Goal: Task Accomplishment & Management: Manage account settings

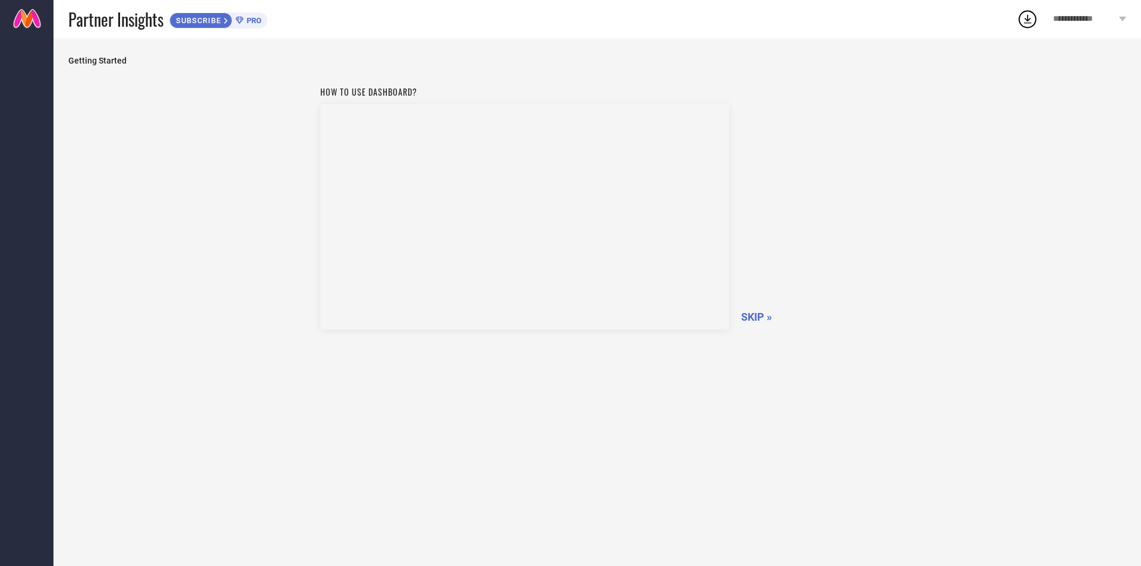
click at [149, 79] on div "Getting Started How to use dashboard? SKIP »" at bounding box center [597, 302] width 1058 height 493
click at [749, 311] on span "SKIP »" at bounding box center [756, 317] width 31 height 12
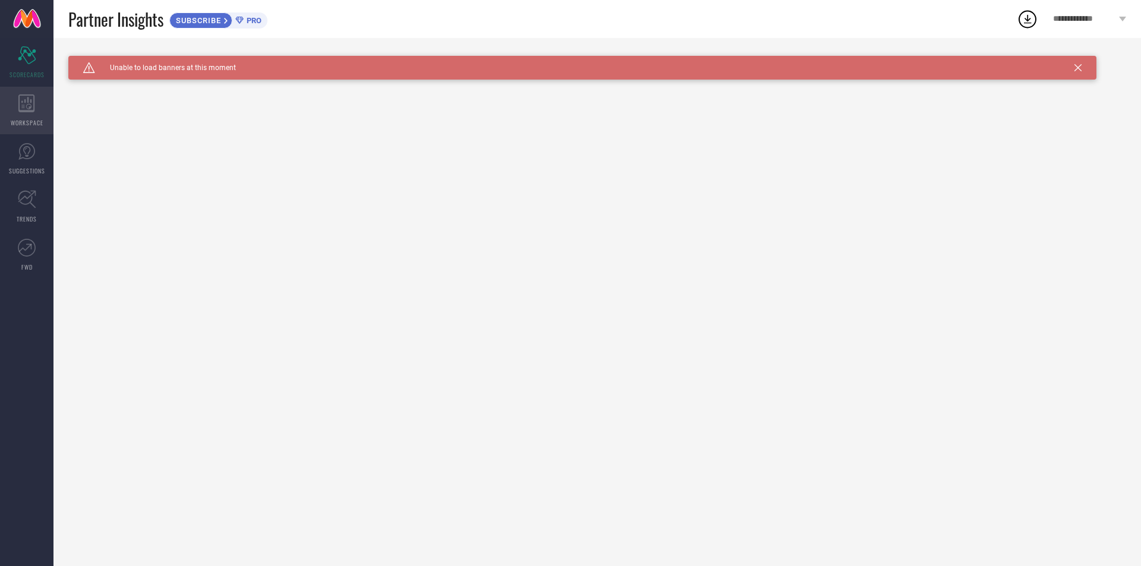
click at [11, 102] on div "WORKSPACE" at bounding box center [26, 111] width 53 height 48
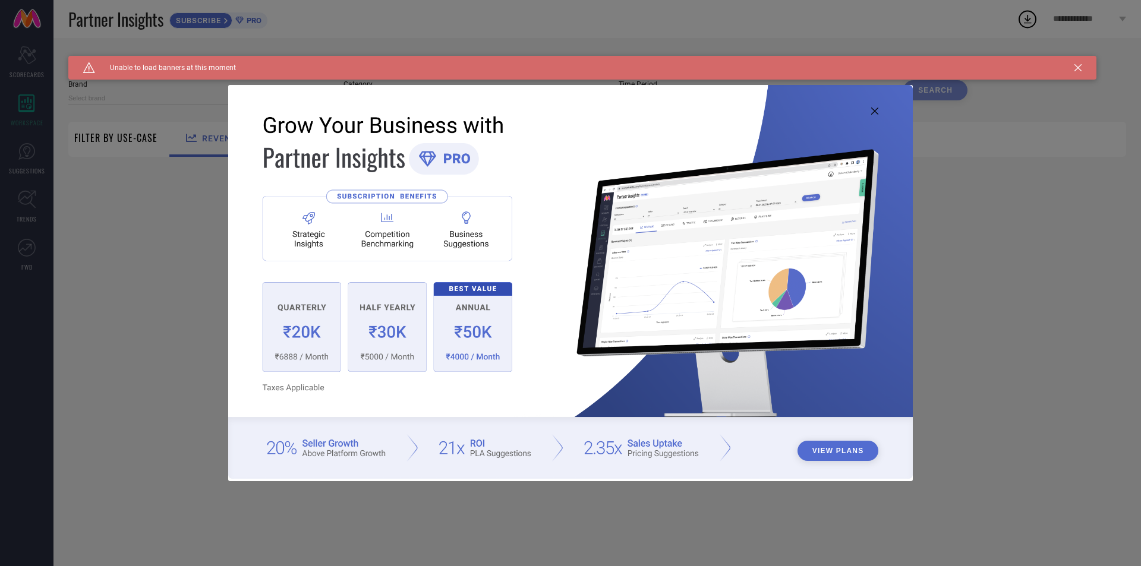
type input "1 STOP FASHION"
type input "All"
click at [873, 108] on icon at bounding box center [874, 111] width 7 height 7
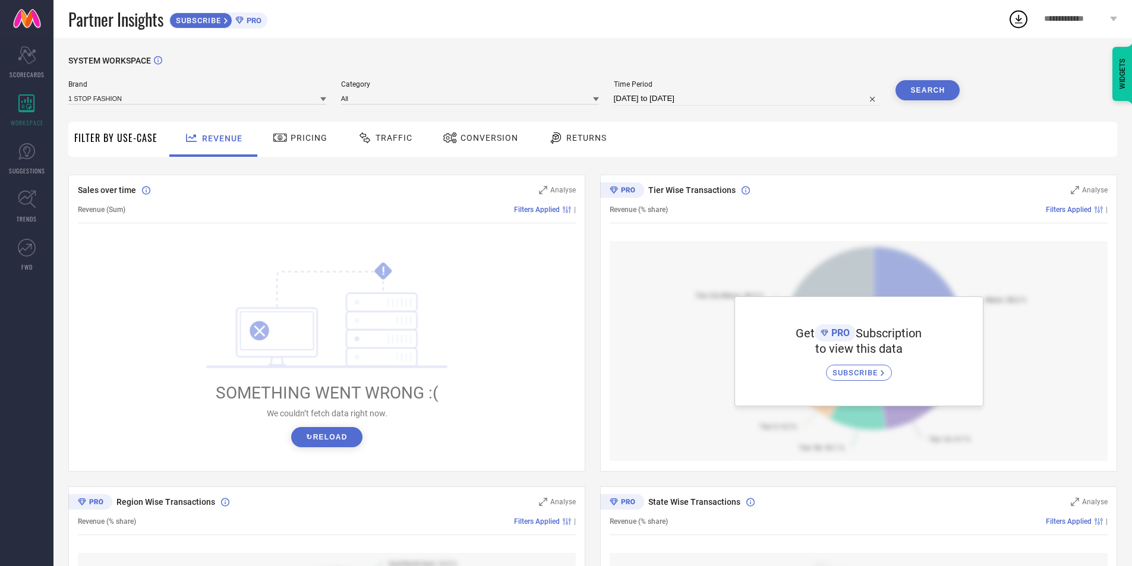
click at [325, 144] on div "Pricing" at bounding box center [300, 138] width 61 height 20
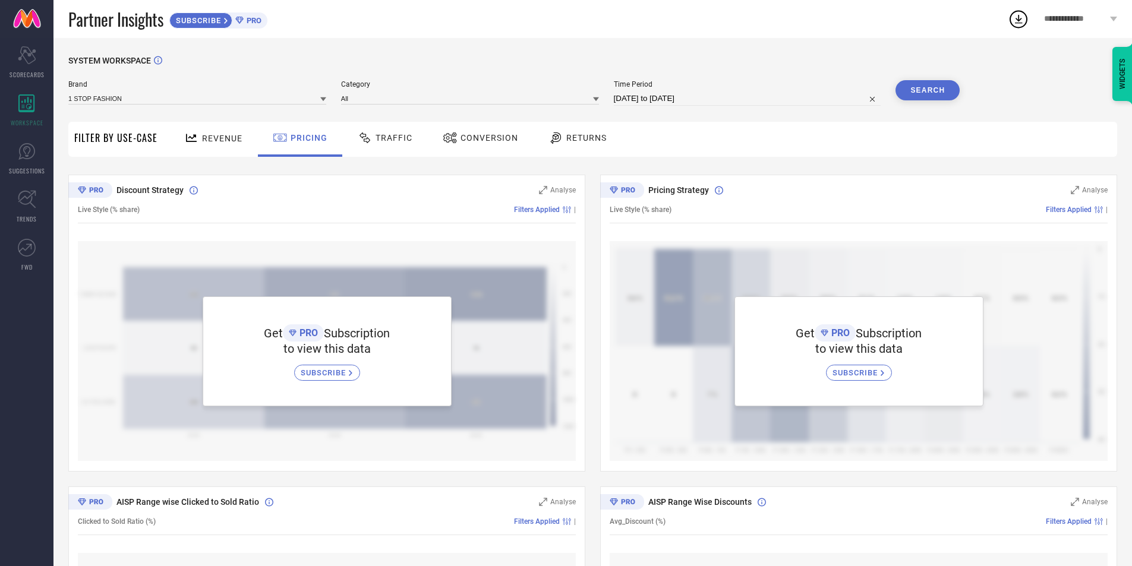
click at [373, 146] on div "Traffic" at bounding box center [385, 138] width 61 height 20
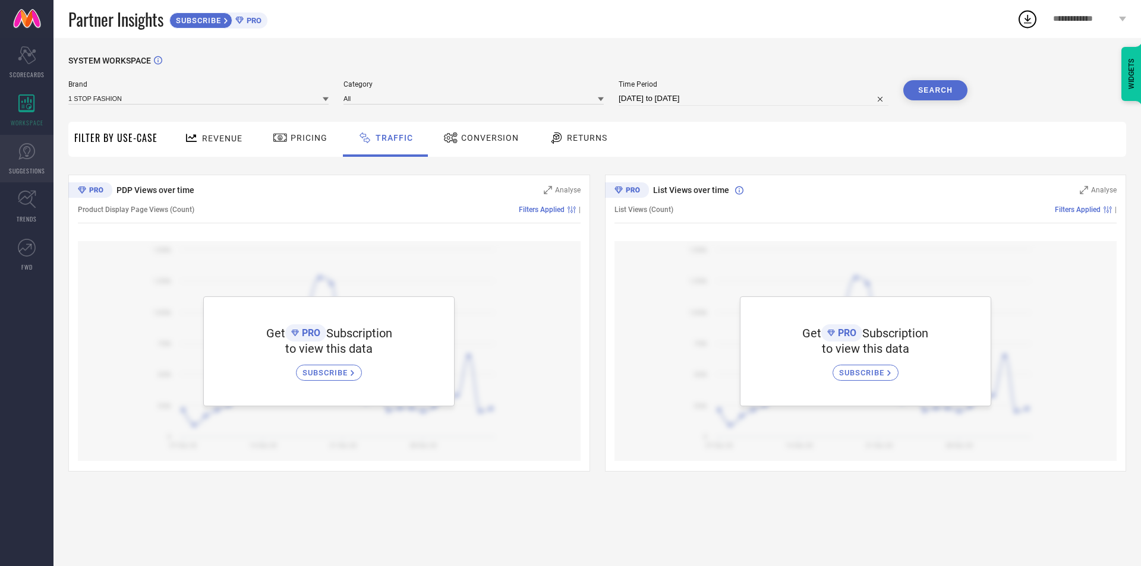
click at [30, 168] on span "SUGGESTIONS" at bounding box center [27, 170] width 36 height 9
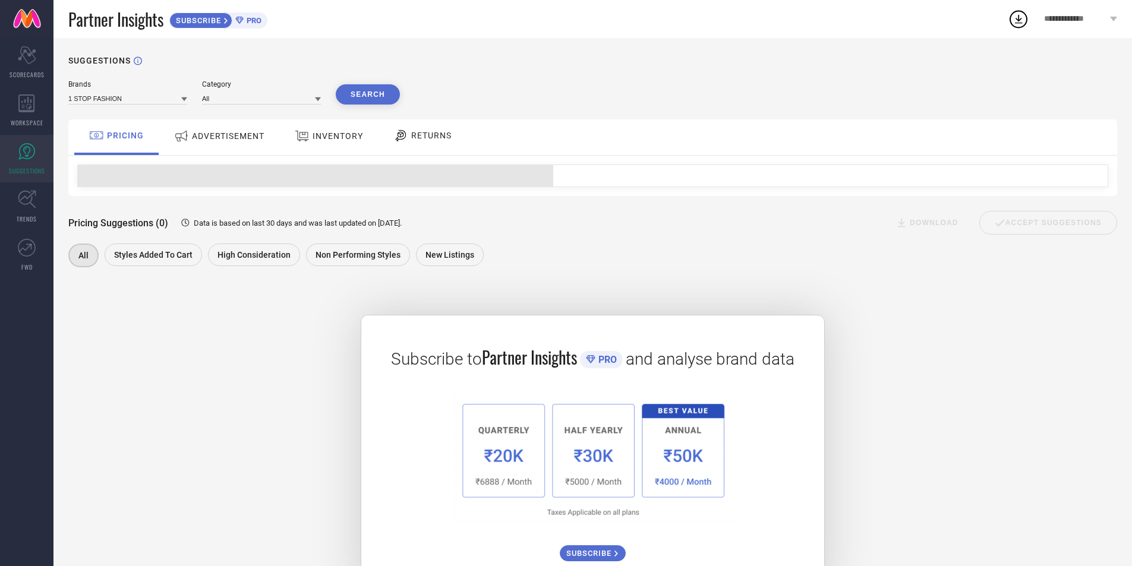
click at [18, 23] on link at bounding box center [26, 19] width 53 height 38
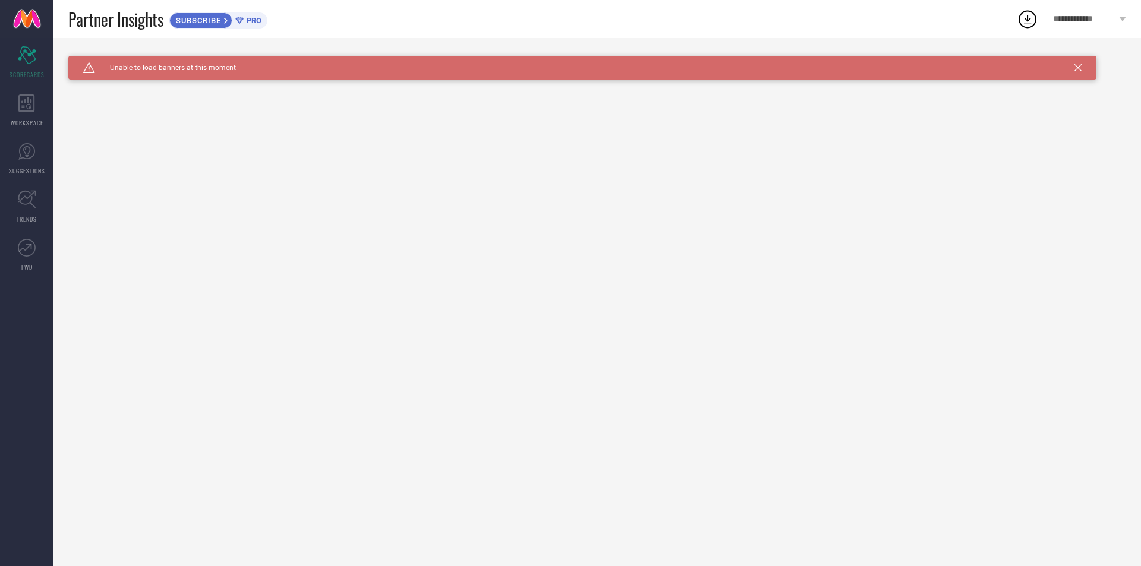
click at [1085, 21] on span "**********" at bounding box center [1084, 19] width 63 height 10
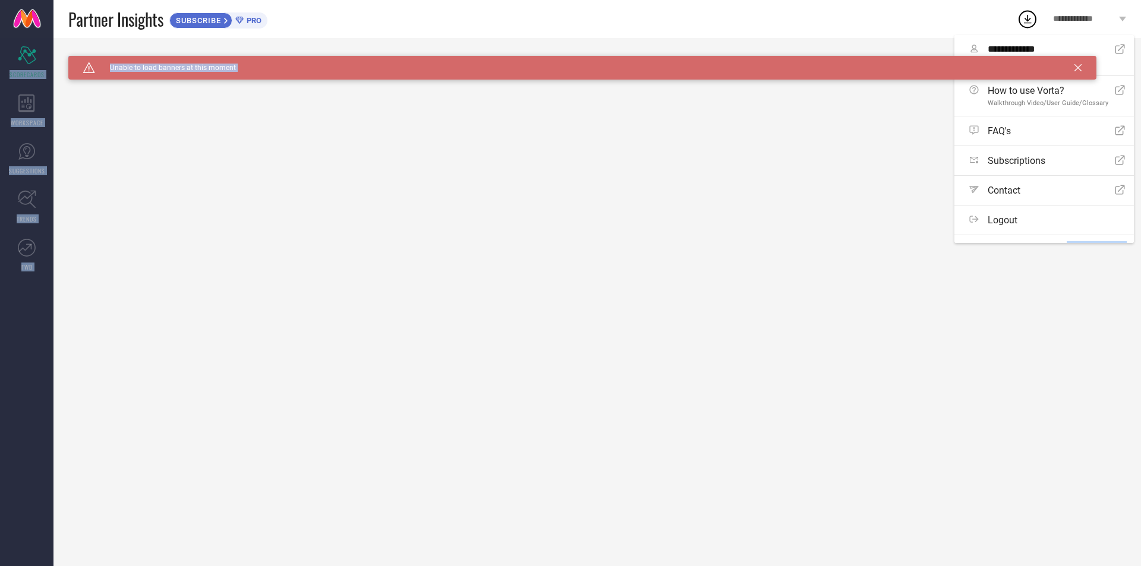
scroll to position [18, 0]
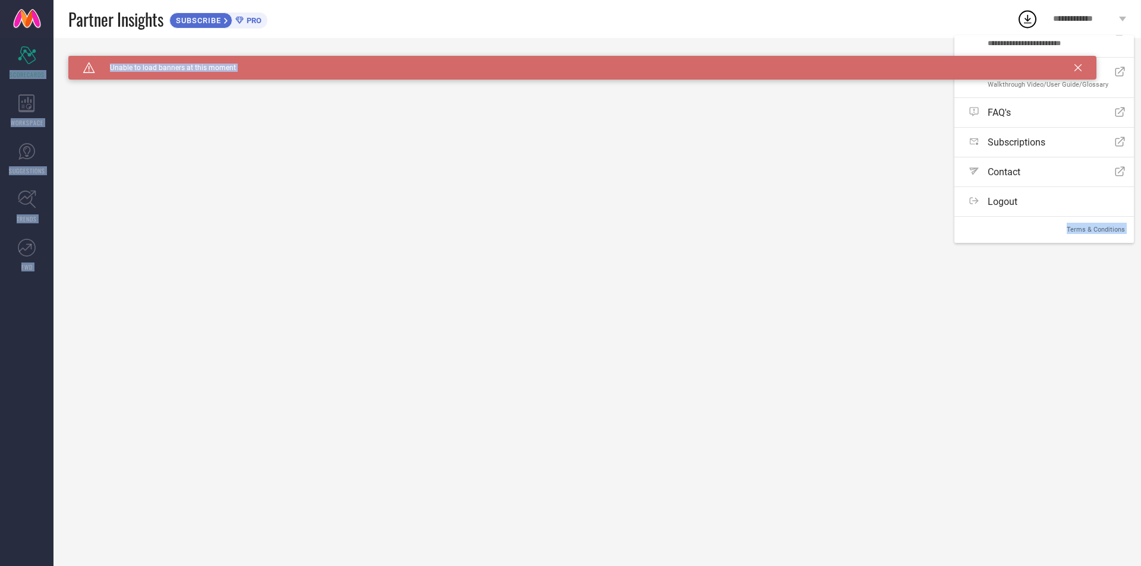
drag, startPoint x: 1019, startPoint y: 213, endPoint x: 1007, endPoint y: 254, distance: 42.7
click at [1008, 275] on div "**********" at bounding box center [570, 283] width 1141 height 566
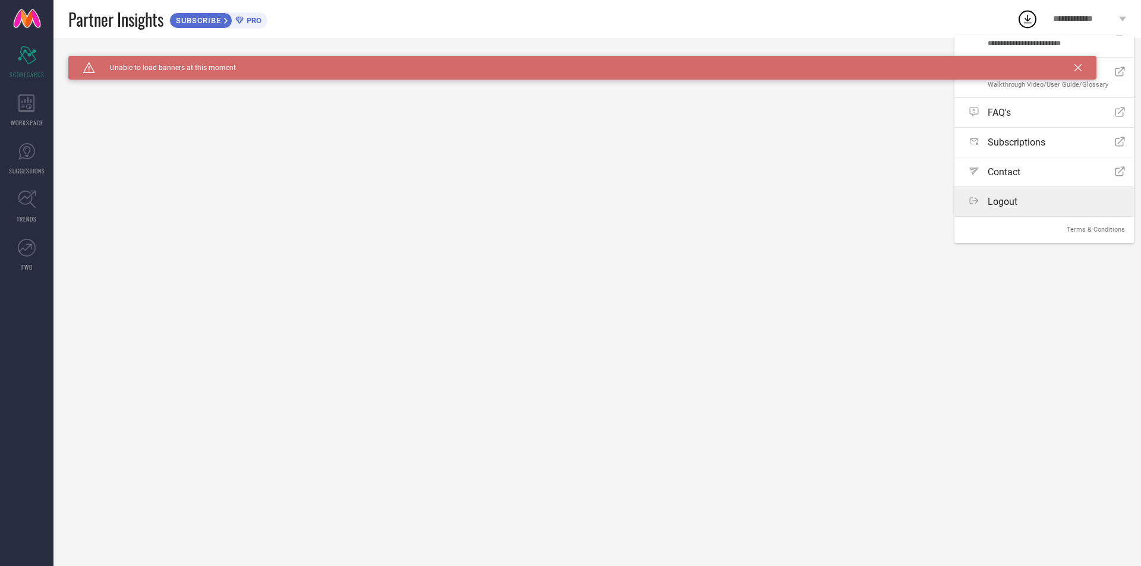
click at [993, 202] on span "Logout" at bounding box center [1002, 201] width 30 height 11
click at [0, 0] on button "Logout" at bounding box center [0, 0] width 0 height 0
